Goal: Find contact information: Find contact information

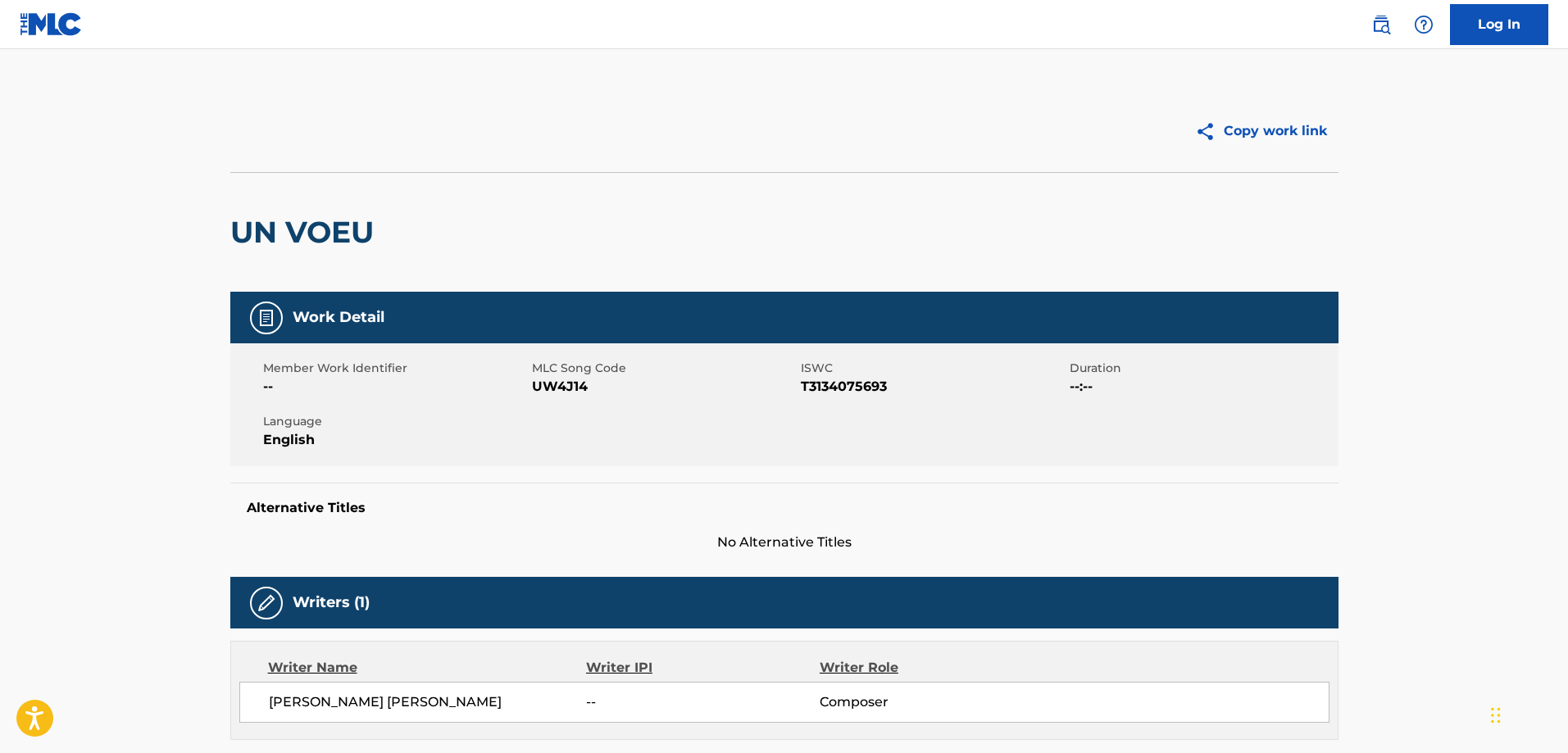
drag, startPoint x: 1132, startPoint y: 268, endPoint x: 1130, endPoint y: 28, distance: 240.0
click at [1132, 260] on div "UN VOEU" at bounding box center [784, 231] width 1108 height 120
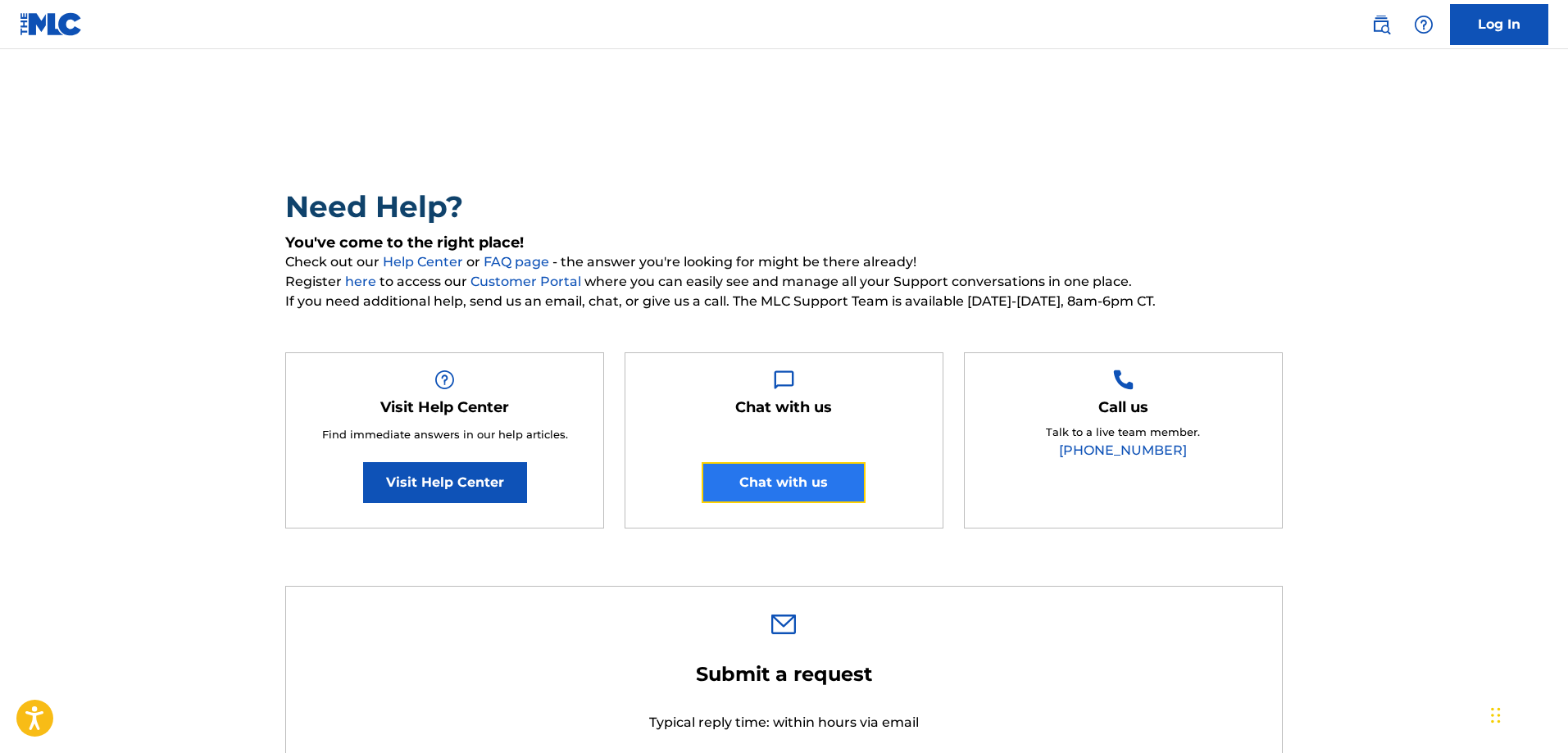
click at [804, 479] on button "Chat with us" at bounding box center [784, 483] width 164 height 41
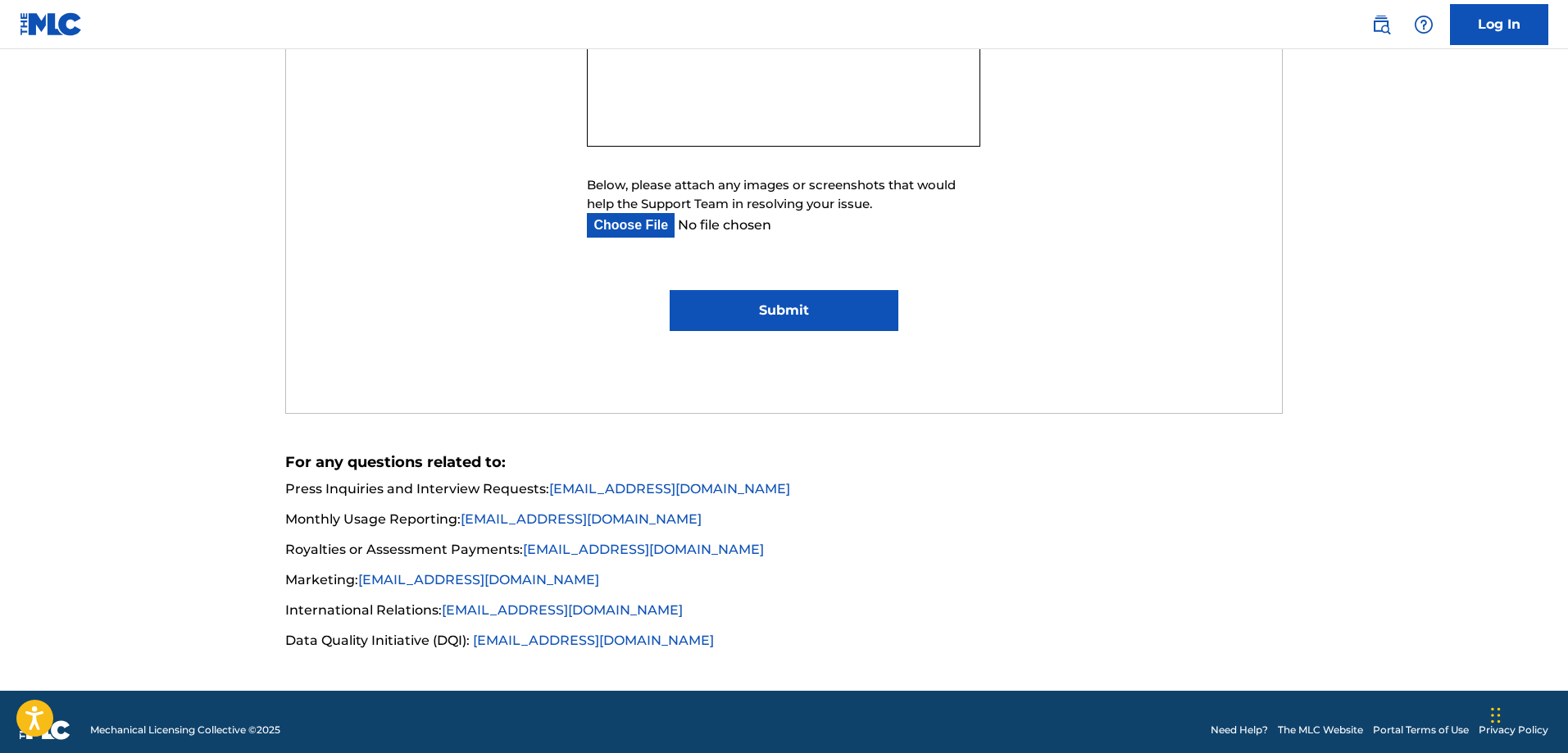
scroll to position [1033, 0]
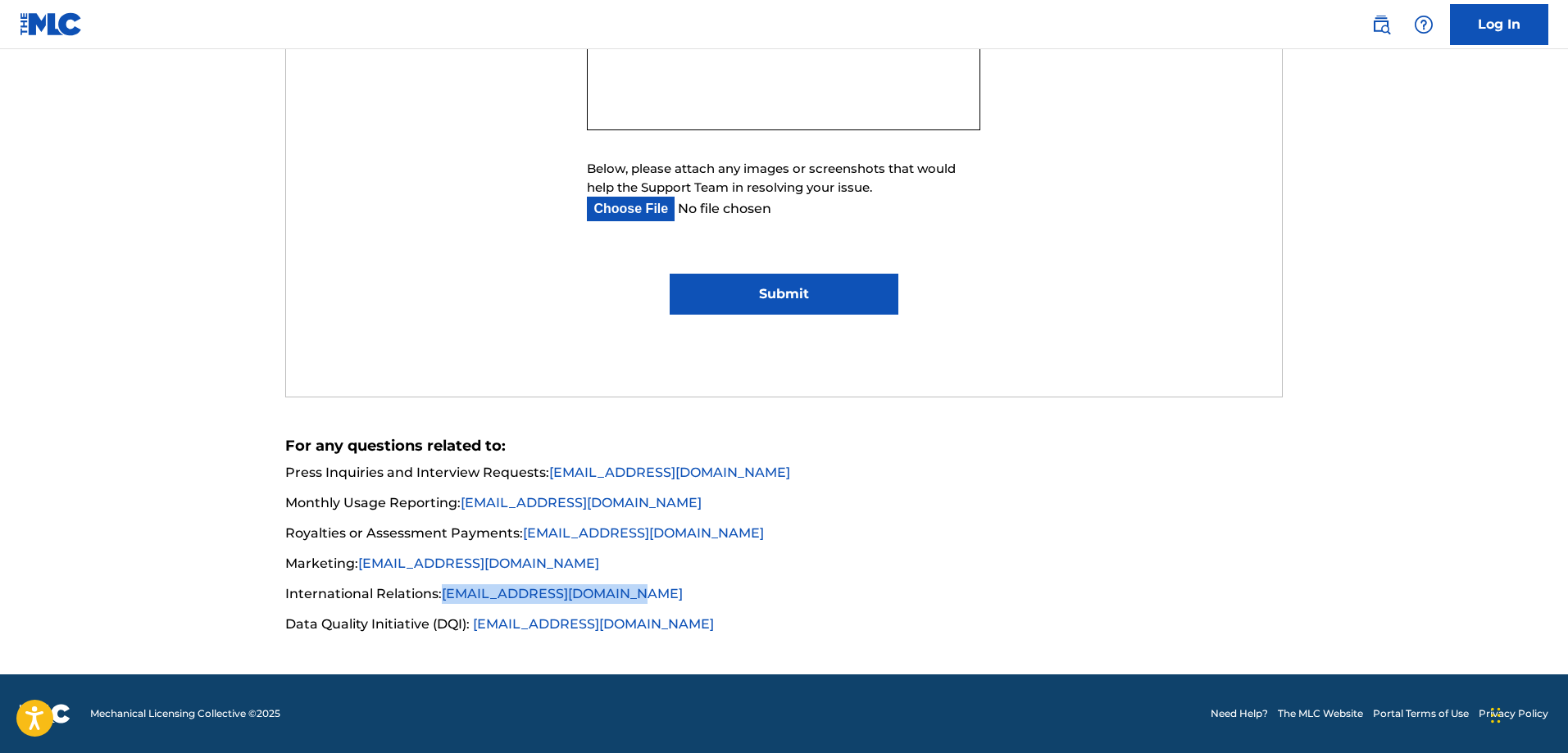
drag, startPoint x: 442, startPoint y: 594, endPoint x: 663, endPoint y: 594, distance: 221.0
click at [663, 594] on li "International Relations: international@themlc.com" at bounding box center [784, 599] width 997 height 30
